Goal: Task Accomplishment & Management: Manage account settings

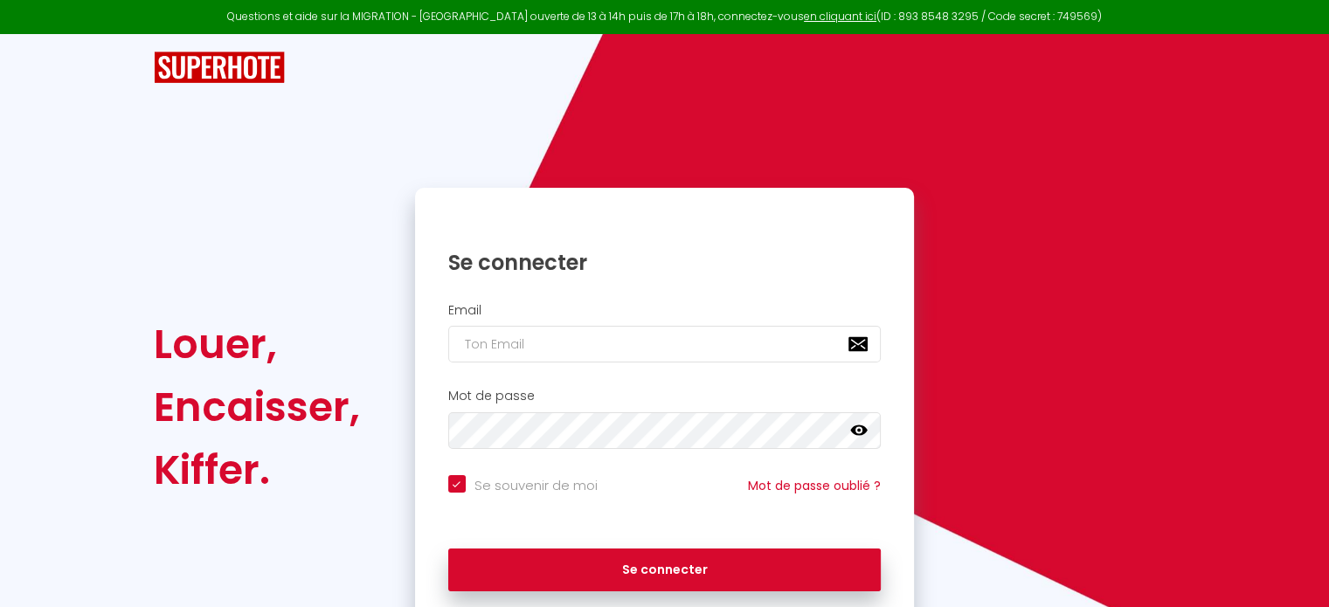
scroll to position [70, 0]
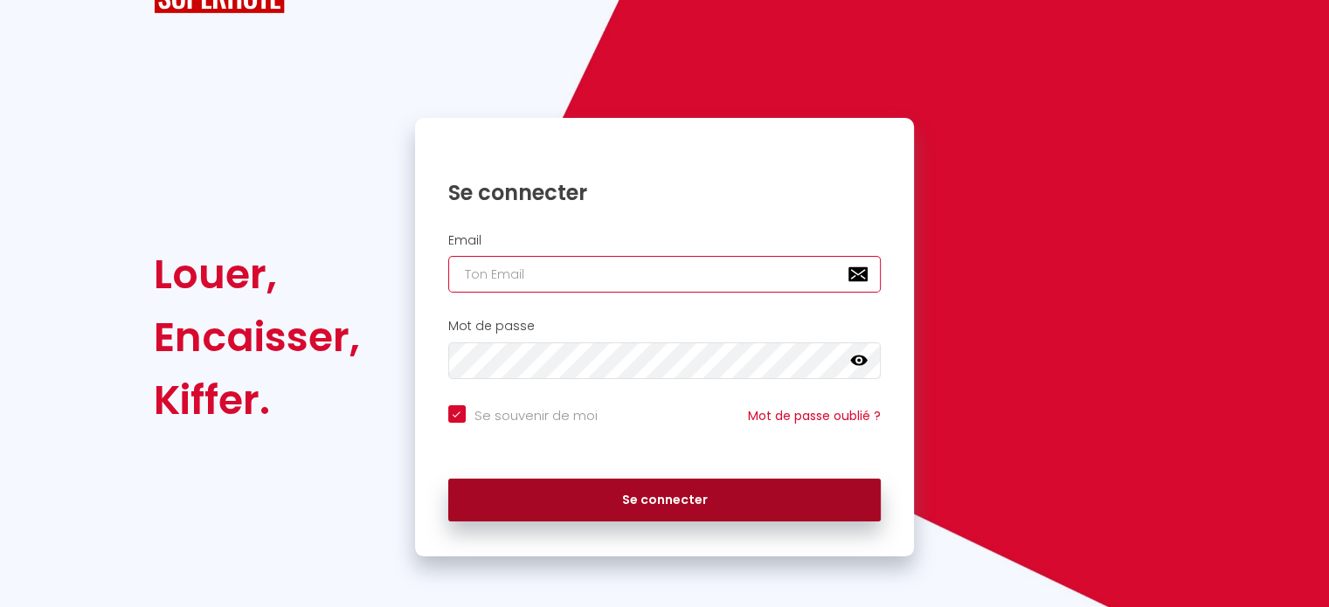
type input "[EMAIL_ADDRESS][DOMAIN_NAME]"
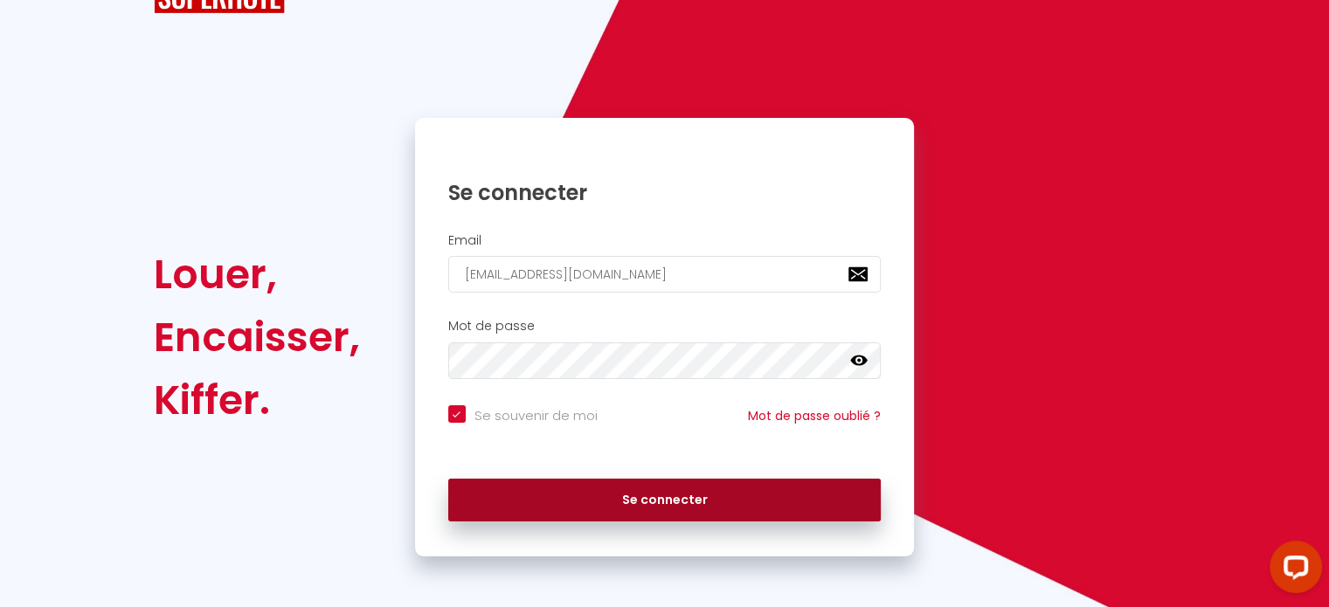
scroll to position [0, 0]
click at [699, 493] on button "Se connecter" at bounding box center [664, 501] width 433 height 44
checkbox input "true"
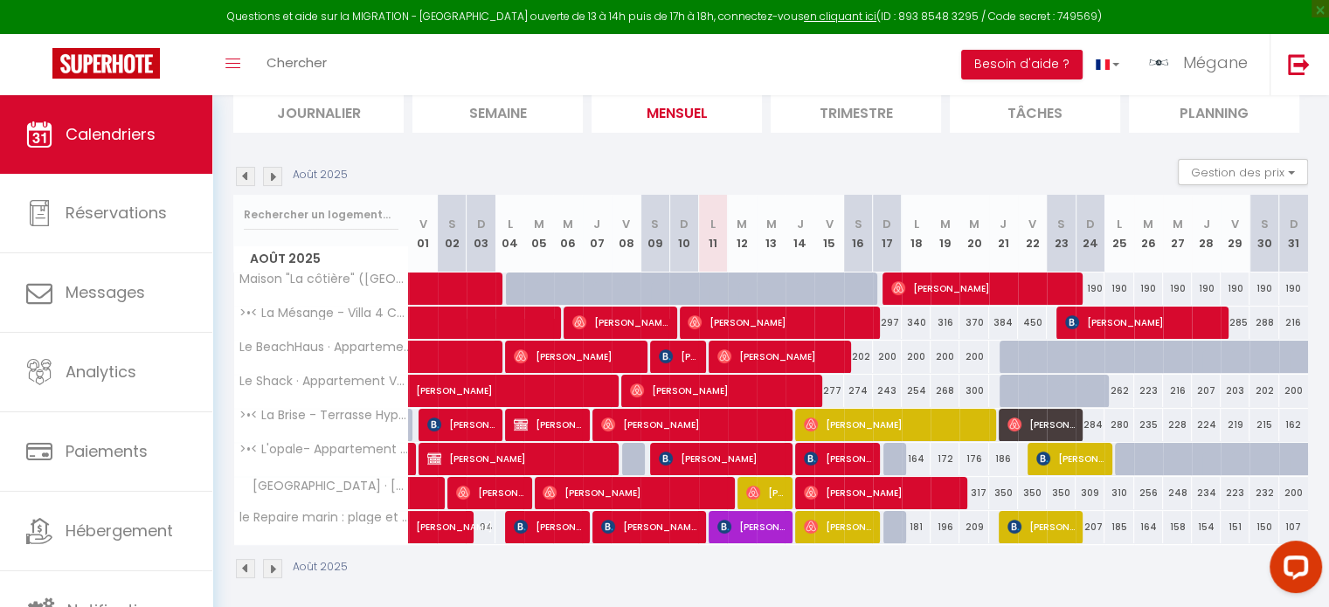
scroll to position [133, 0]
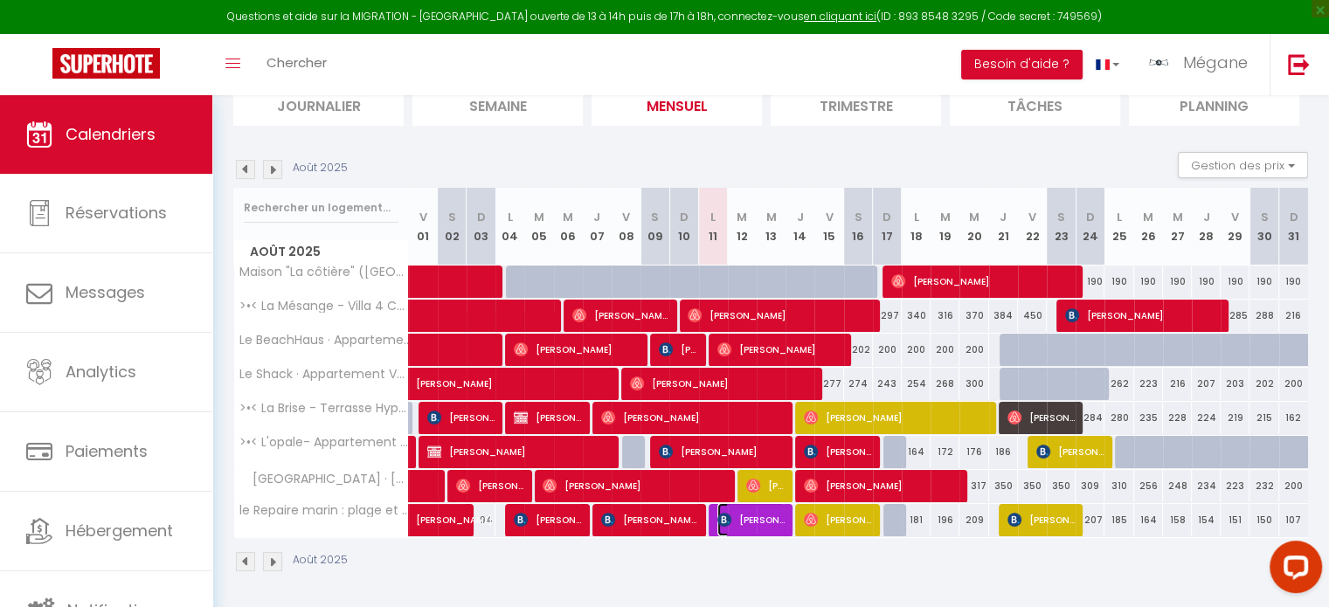
click at [770, 528] on span "[PERSON_NAME]" at bounding box center [750, 519] width 67 height 33
select select "OK"
select select "1"
select select "0"
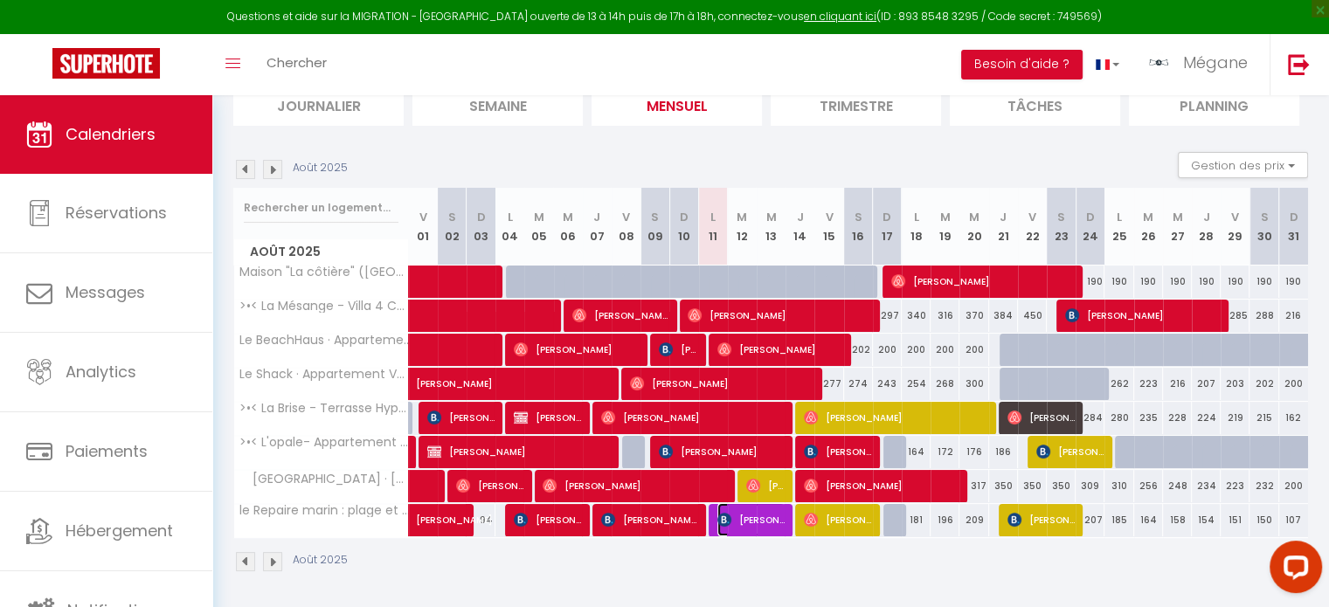
select select "1"
select select
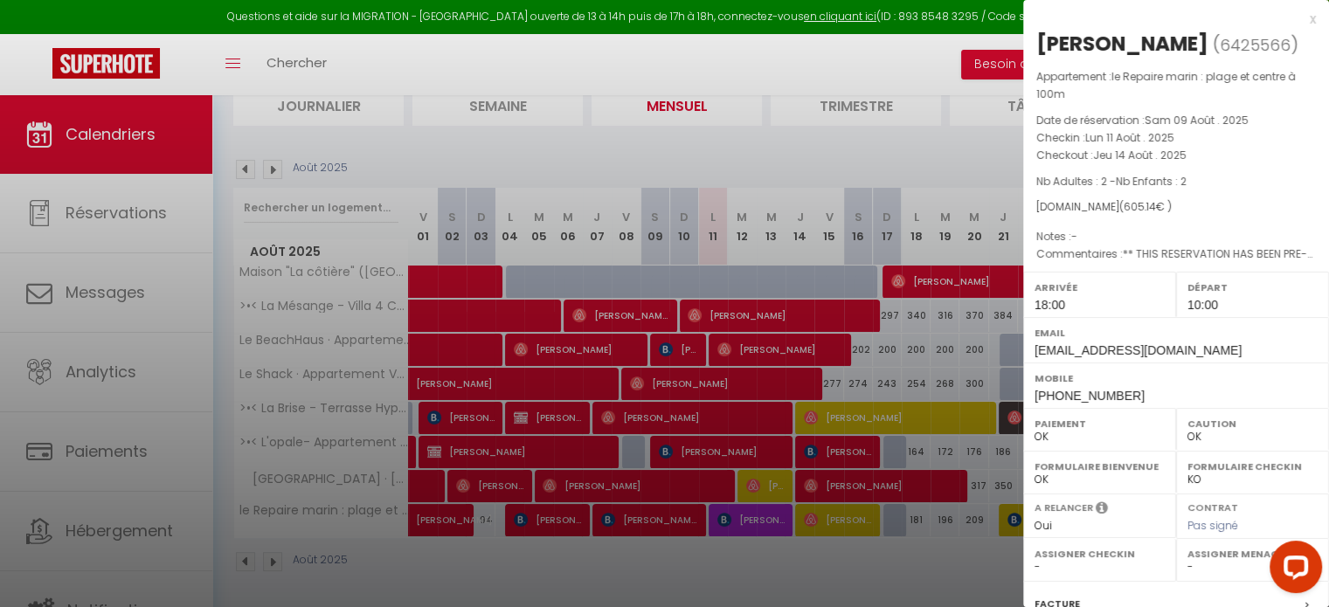
click at [811, 568] on div at bounding box center [664, 303] width 1329 height 607
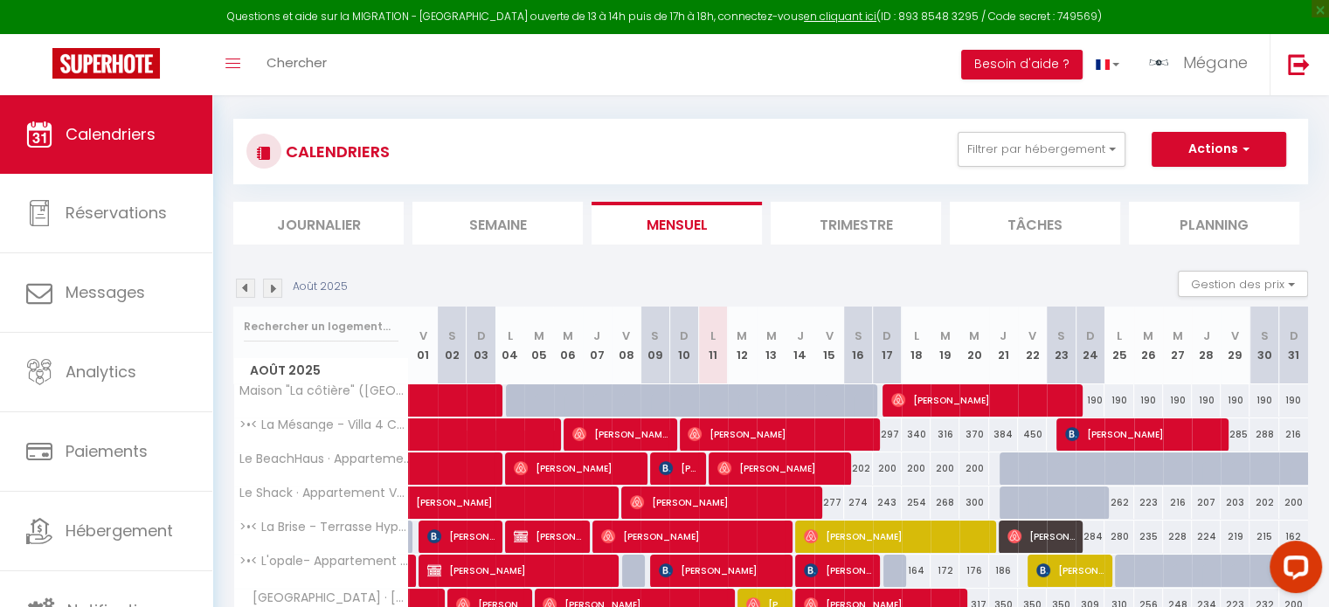
scroll to position [0, 0]
